Goal: Transaction & Acquisition: Obtain resource

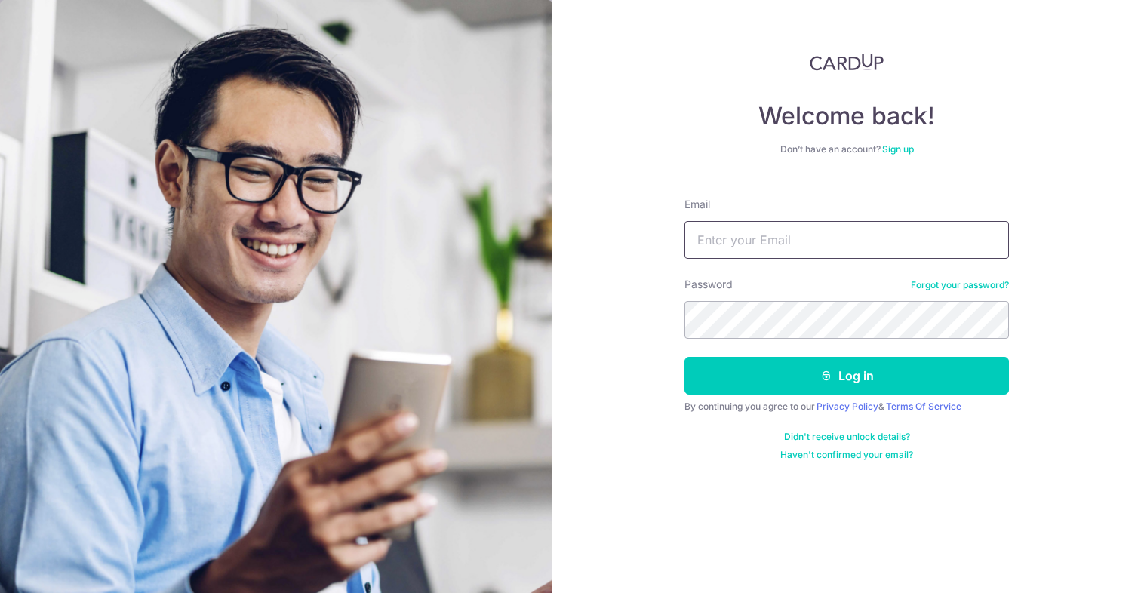
click at [803, 239] on input "Email" at bounding box center [846, 240] width 324 height 38
type input "[EMAIL_ADDRESS][DOMAIN_NAME]"
click at [684, 357] on button "Log in" at bounding box center [846, 376] width 324 height 38
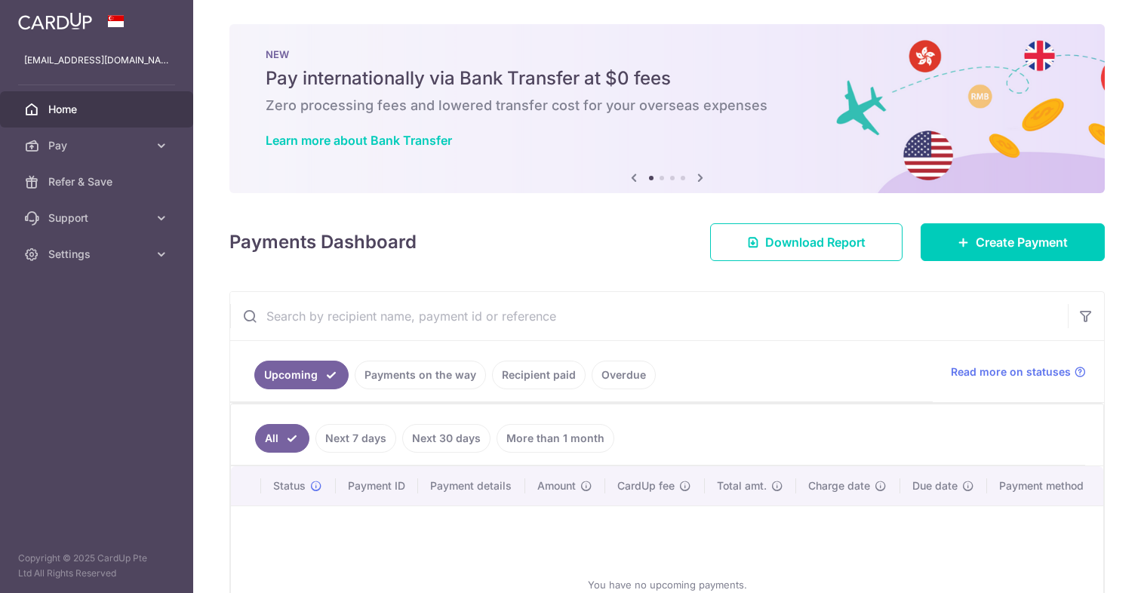
scroll to position [13, 0]
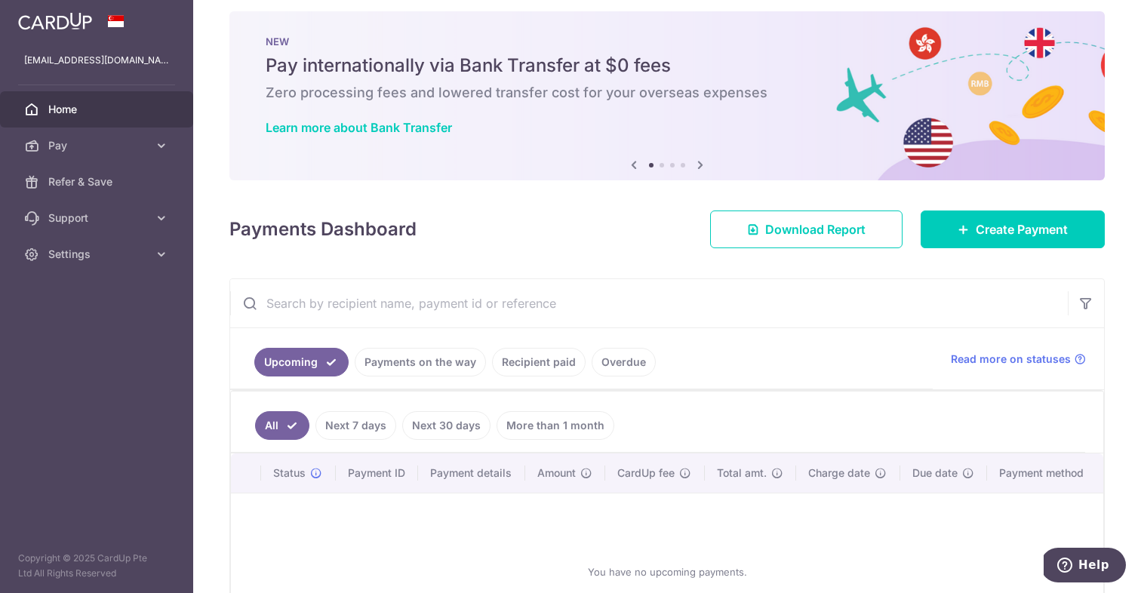
click at [442, 362] on link "Payments on the way" at bounding box center [420, 362] width 131 height 29
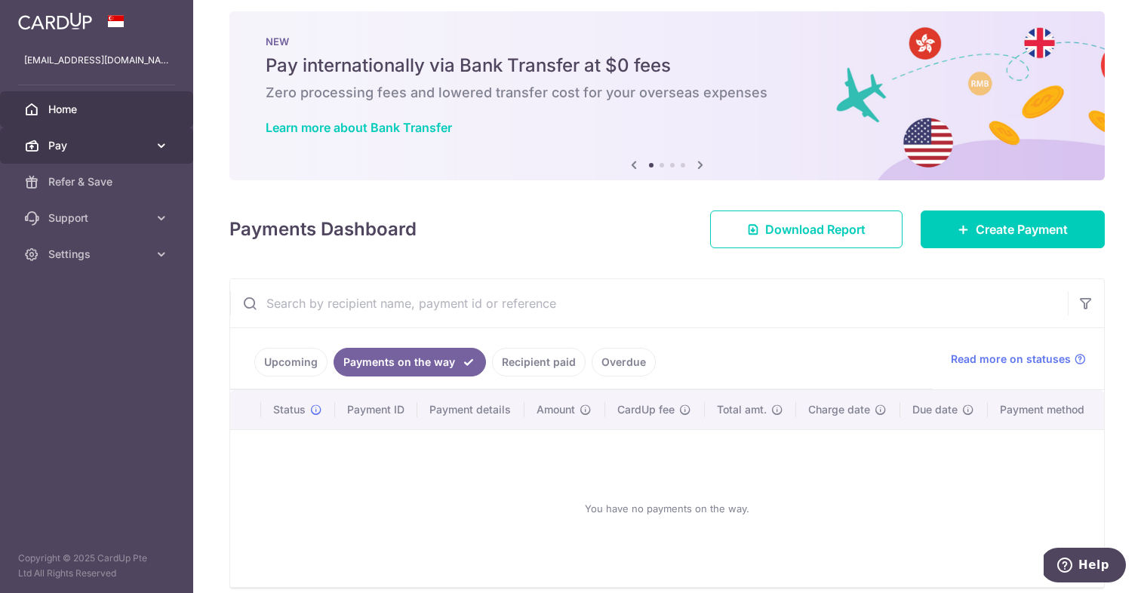
click at [121, 141] on span "Pay" at bounding box center [98, 145] width 100 height 15
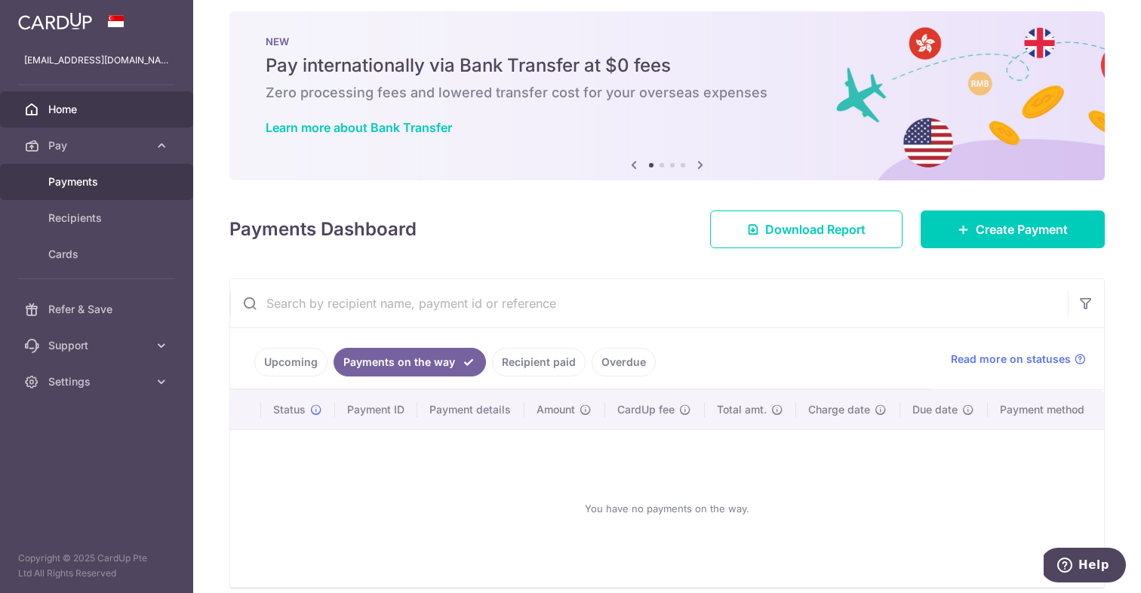
click at [104, 175] on span "Payments" at bounding box center [98, 181] width 100 height 15
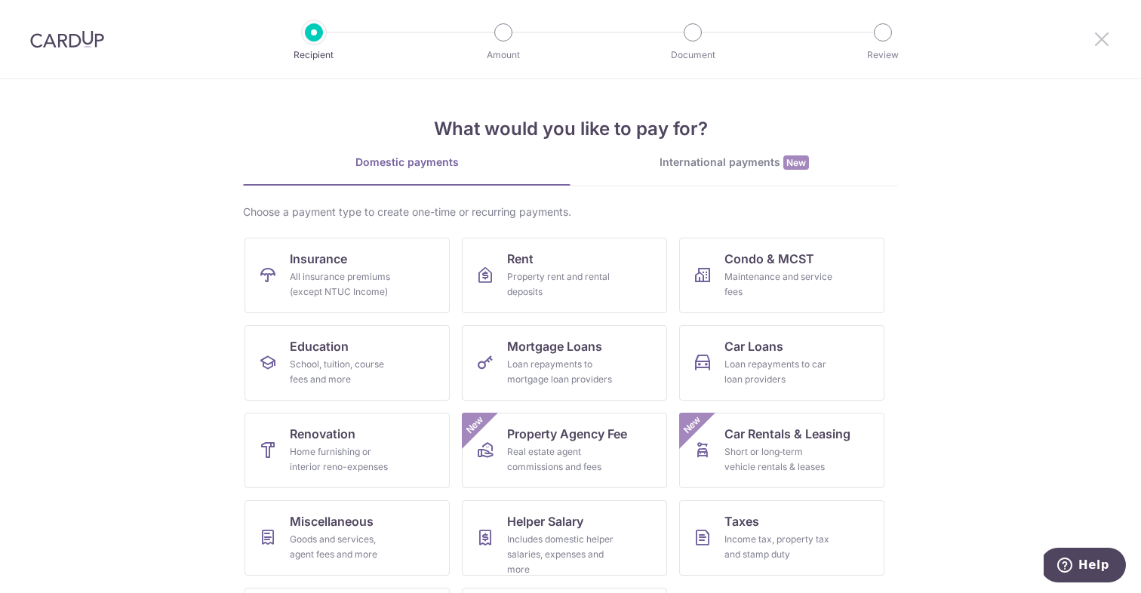
click at [1105, 37] on icon at bounding box center [1102, 38] width 18 height 19
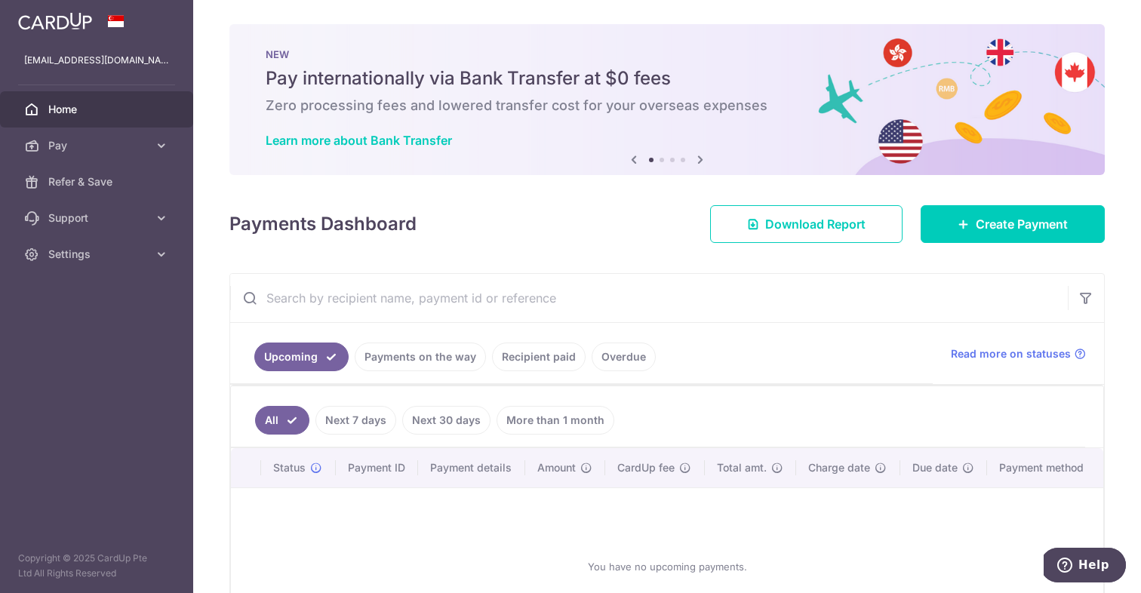
click at [90, 112] on span "Home" at bounding box center [98, 109] width 100 height 15
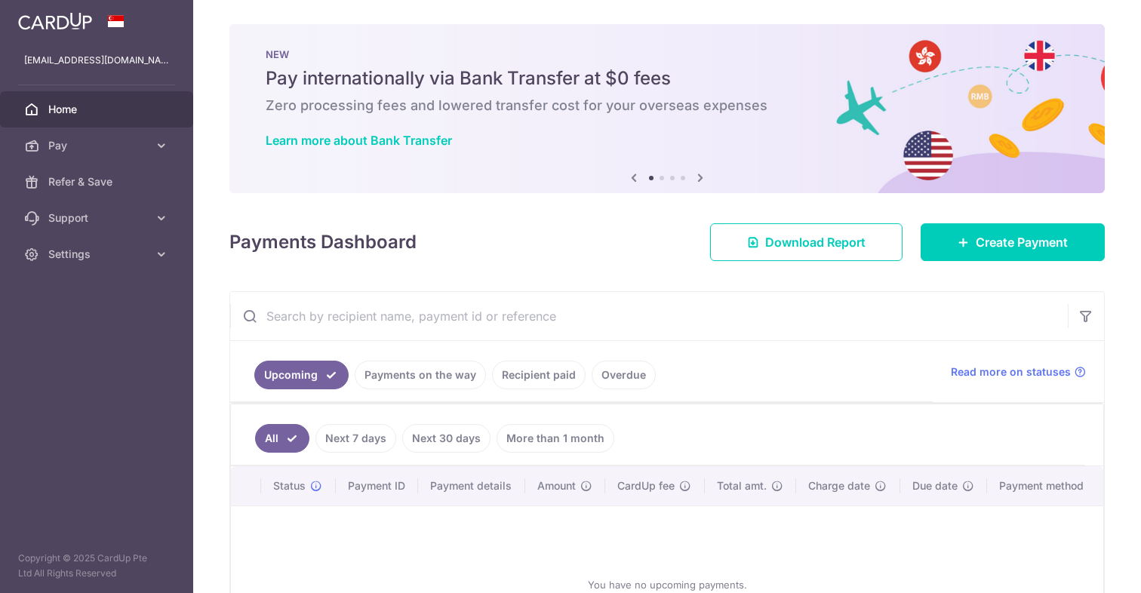
scroll to position [144, 0]
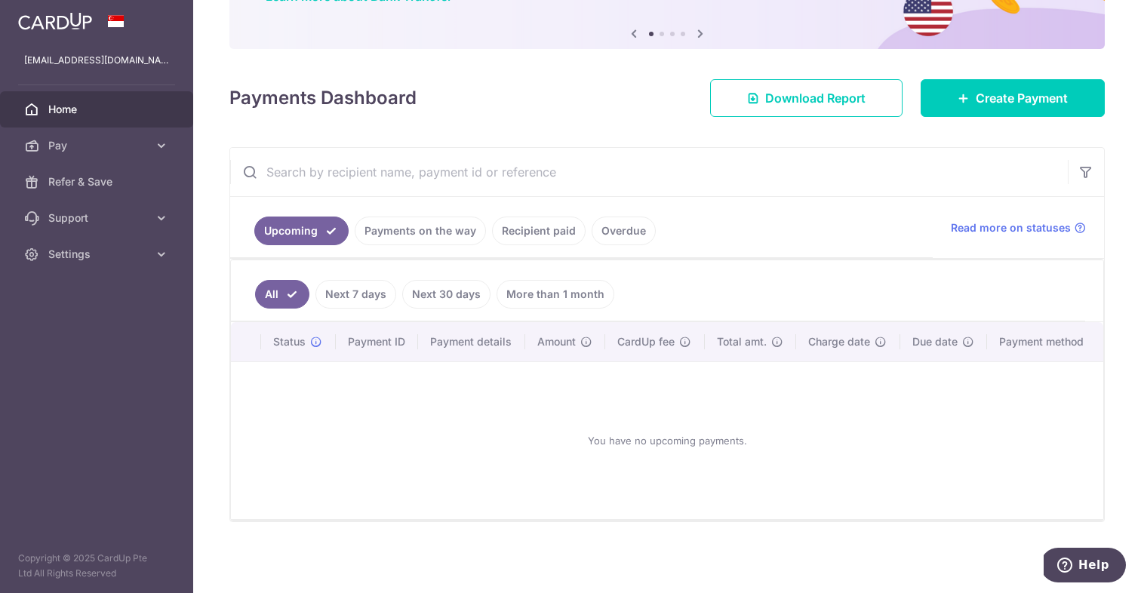
click at [439, 230] on link "Payments on the way" at bounding box center [420, 231] width 131 height 29
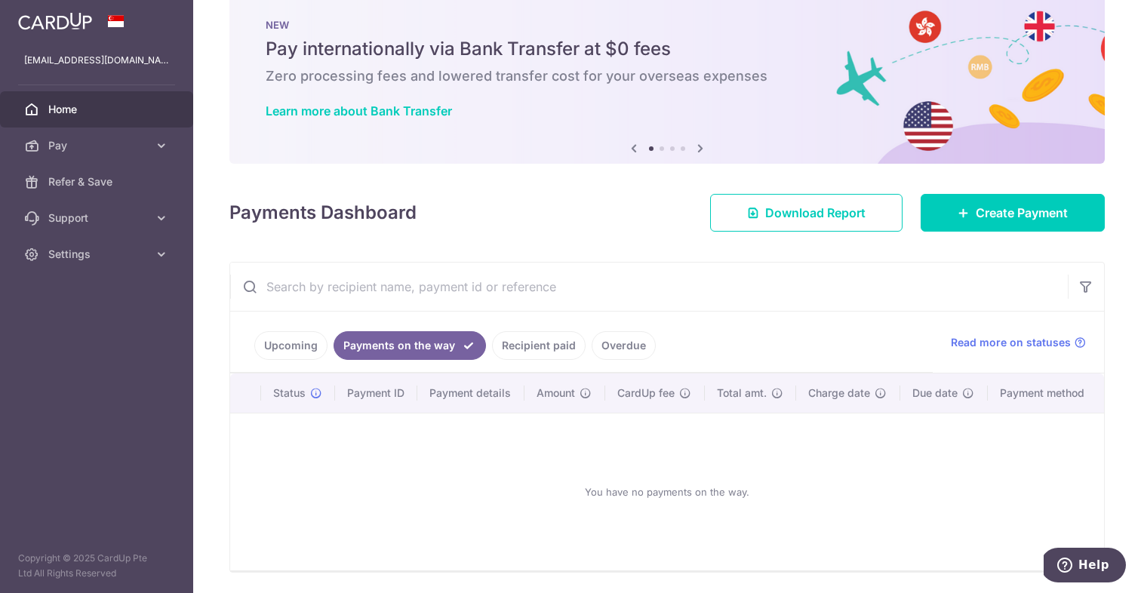
scroll to position [80, 0]
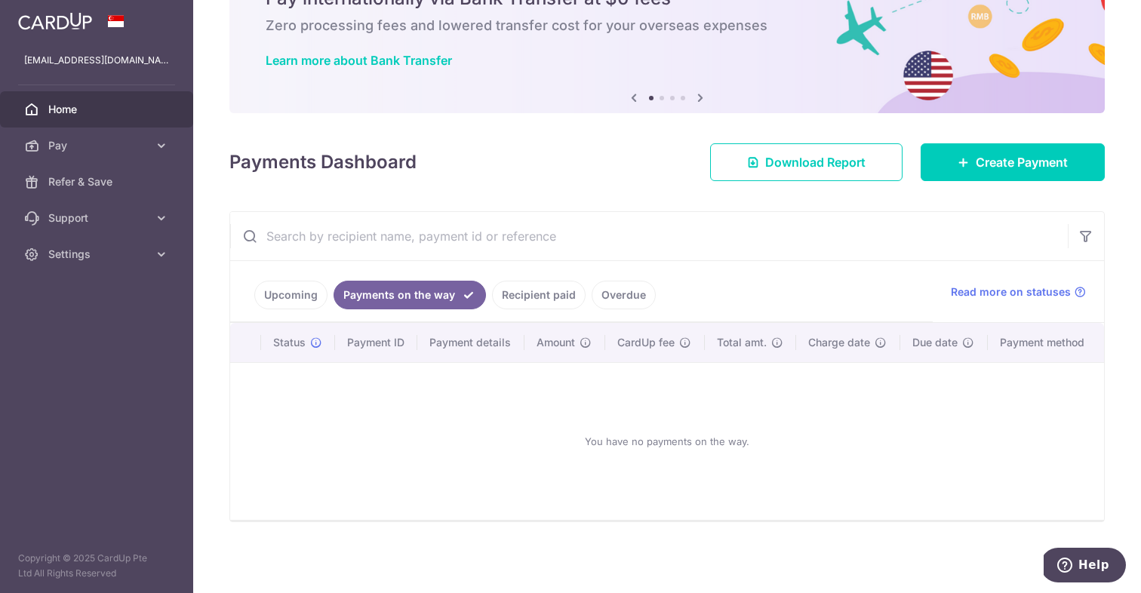
click at [545, 290] on link "Recipient paid" at bounding box center [539, 295] width 94 height 29
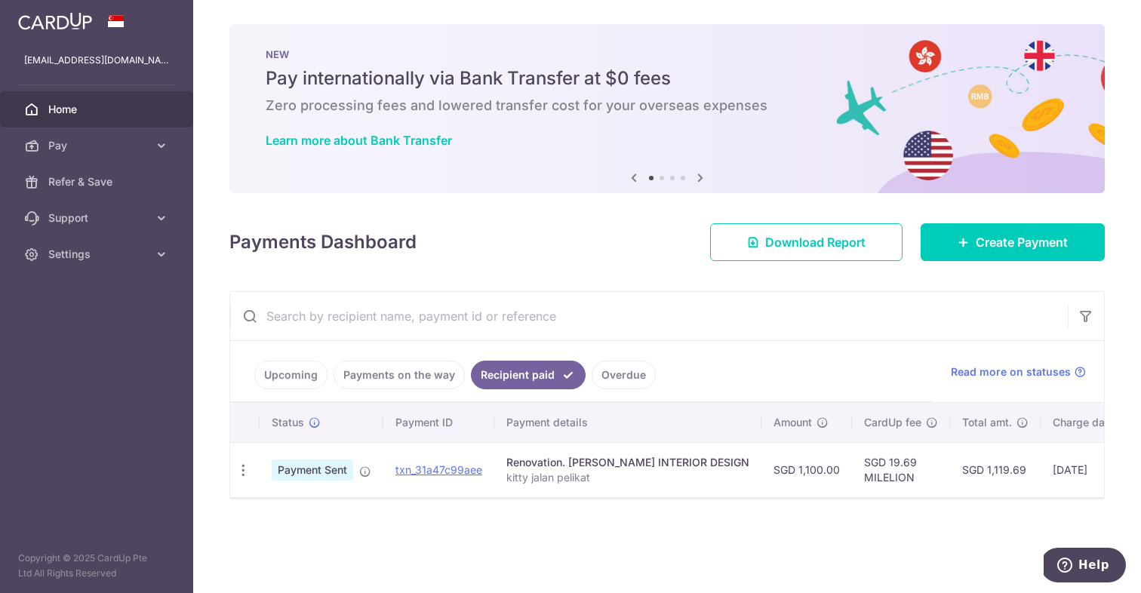
scroll to position [0, 0]
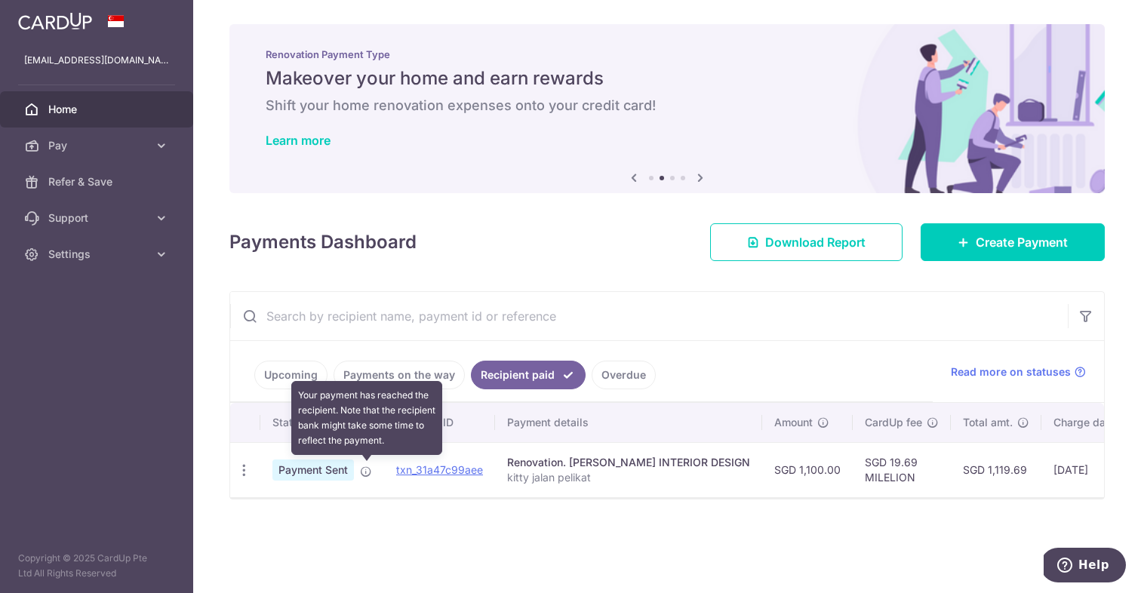
click at [368, 466] on icon at bounding box center [366, 472] width 12 height 12
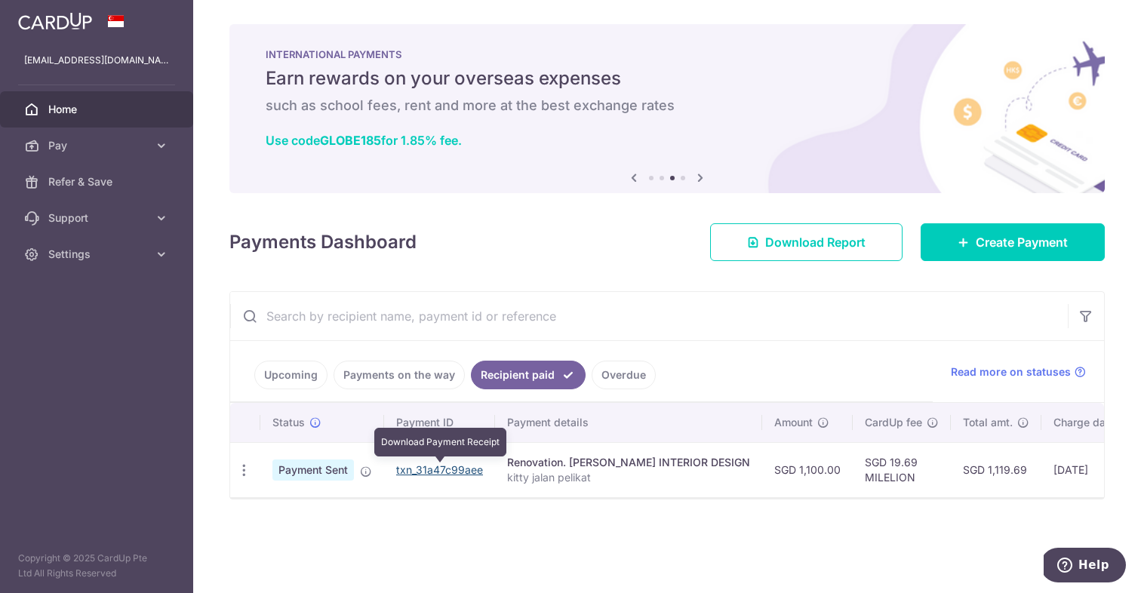
click at [426, 469] on link "txn_31a47c99aee" at bounding box center [439, 469] width 87 height 13
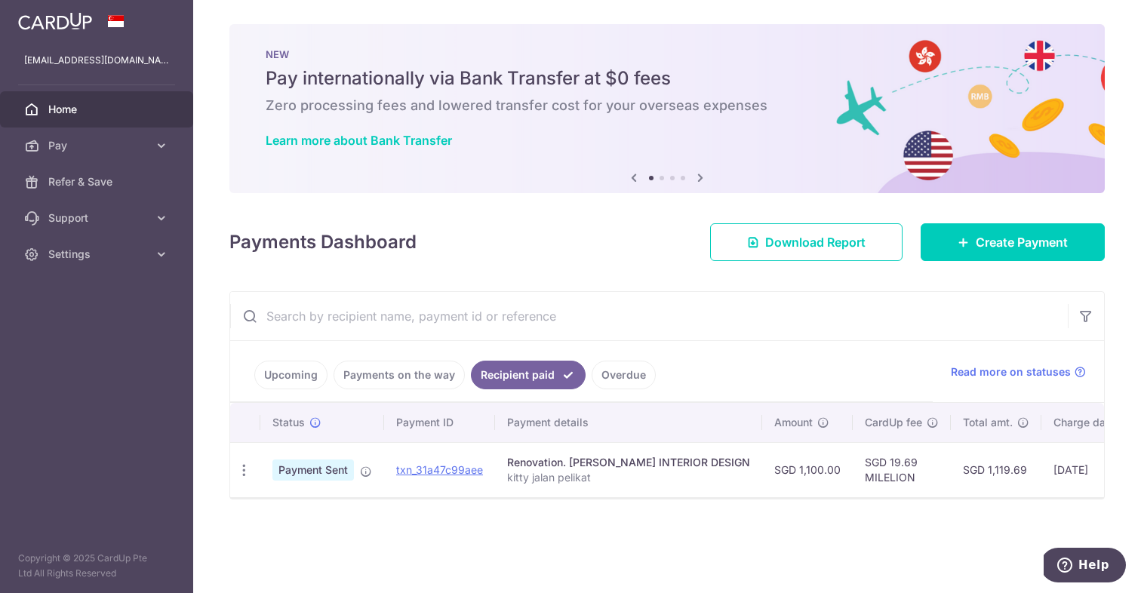
click at [607, 452] on td "Renovation. [PERSON_NAME] INTERIOR DESIGN kitty jalan pelikat" at bounding box center [628, 469] width 267 height 55
click at [607, 464] on div "Renovation. [PERSON_NAME] INTERIOR DESIGN" at bounding box center [628, 462] width 243 height 15
click at [236, 472] on icon "button" at bounding box center [244, 471] width 16 height 16
click at [299, 504] on span "PDF Receipt" at bounding box center [324, 511] width 103 height 15
